Goal: Task Accomplishment & Management: Manage account settings

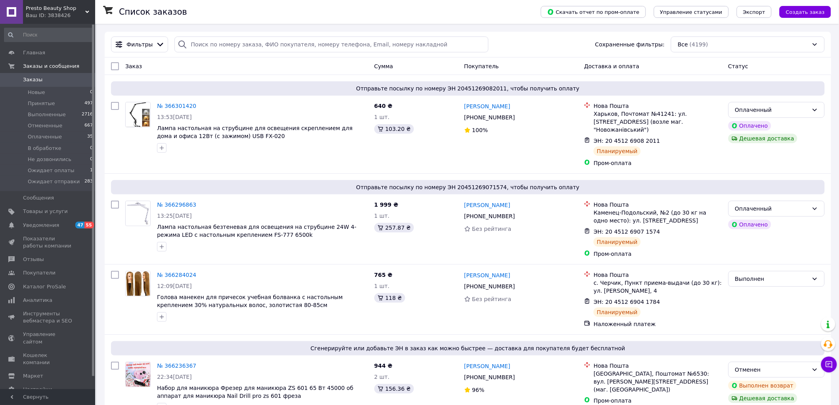
click at [64, 16] on div "Ваш ID: 3838426" at bounding box center [60, 15] width 69 height 7
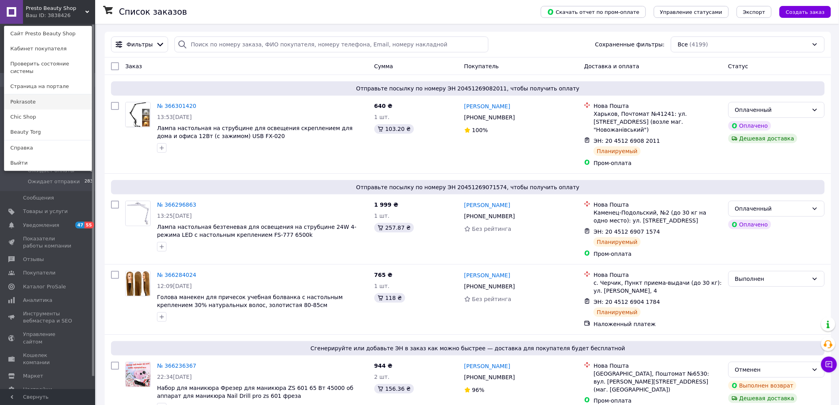
click at [27, 100] on link "Pokrasote" at bounding box center [47, 101] width 87 height 15
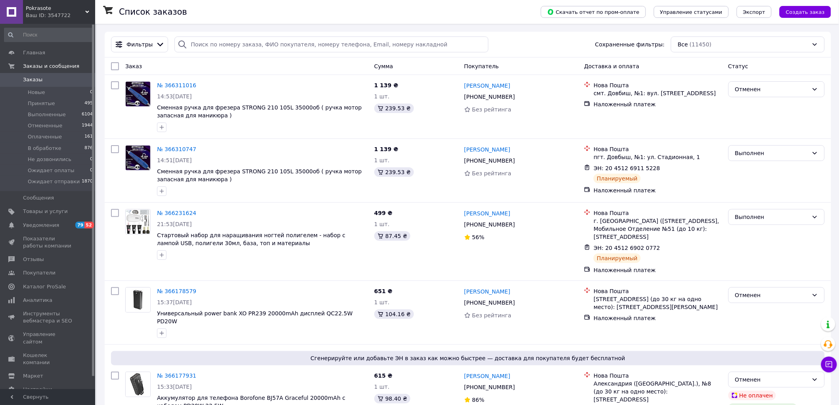
click at [60, 10] on span "Pokrasote" at bounding box center [56, 8] width 60 height 7
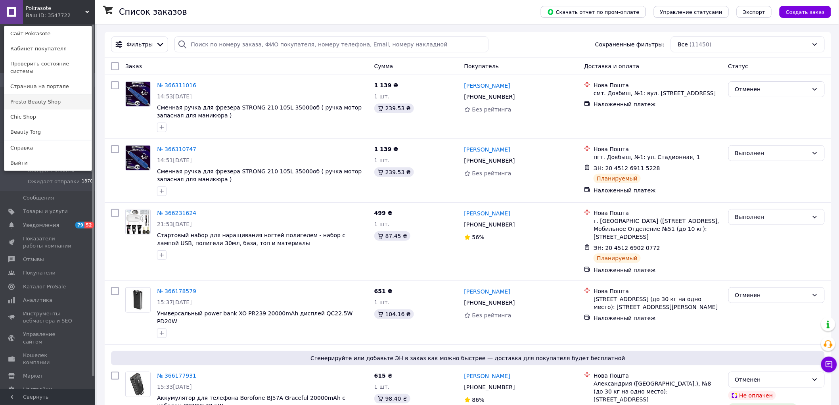
click at [35, 94] on link "Presto Beauty Shop" at bounding box center [47, 101] width 87 height 15
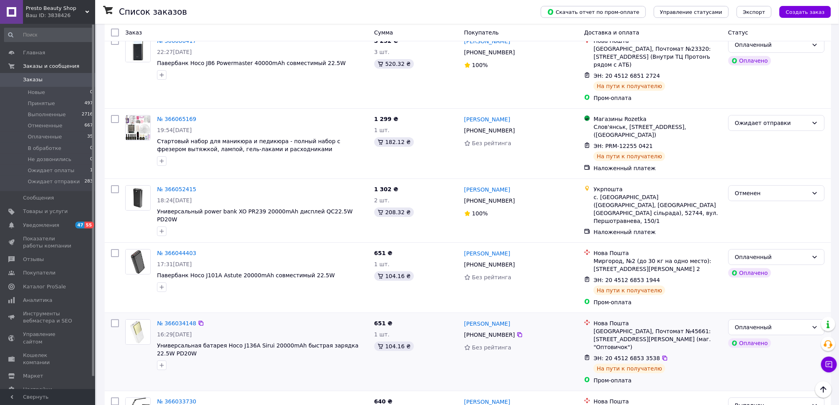
scroll to position [1203, 0]
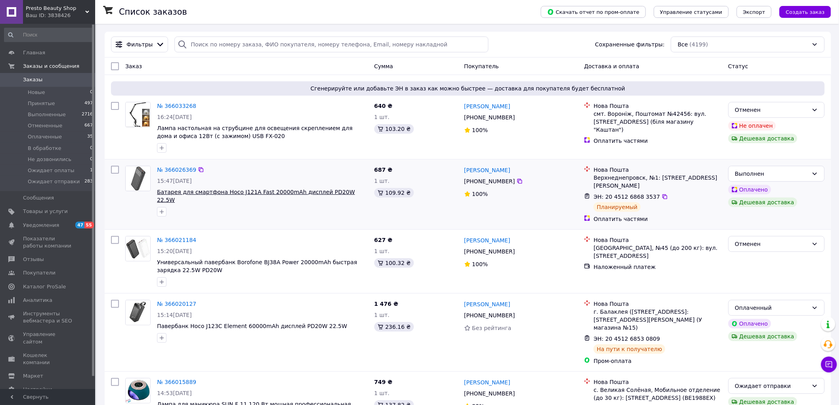
click at [163, 191] on span "Батарея для смартфона Hoco J121A Fast 20000mAh дисплей PD20W 22.5W" at bounding box center [256, 196] width 198 height 14
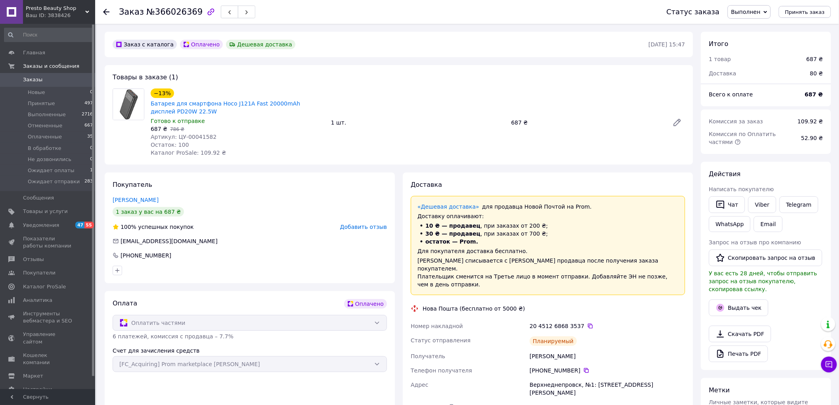
click at [129, 105] on img at bounding box center [128, 104] width 31 height 31
click at [167, 104] on link "Батарея для смартфона Hoco J121A Fast 20000mAh дисплей PD20W 22.5W" at bounding box center [226, 107] width 150 height 14
click at [108, 16] on div at bounding box center [111, 12] width 16 height 24
click at [108, 13] on icon at bounding box center [106, 12] width 6 height 6
